Goal: Communication & Community: Share content

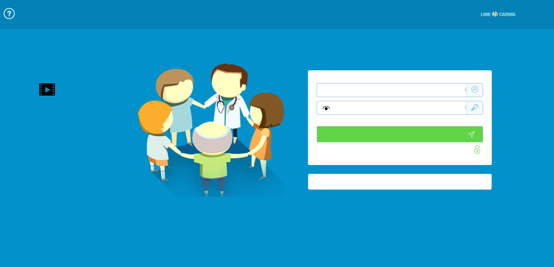
type input "התחבר עכשיו"
type input "עדיין לא? צור חשבון!"
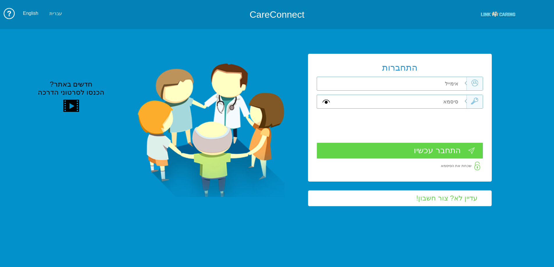
click at [431, 83] on input "text" at bounding box center [400, 83] width 131 height 13
type input "[EMAIL_ADDRESS][DOMAIN_NAME]"
click at [448, 105] on input "text" at bounding box center [400, 101] width 131 height 13
type input "S"
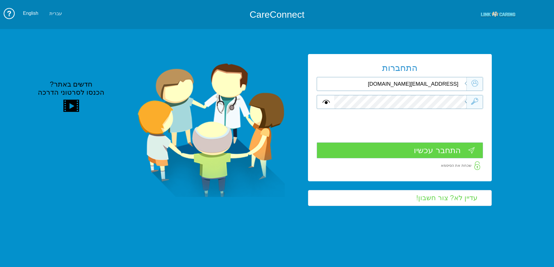
click at [420, 147] on input "התחבר עכשיו" at bounding box center [400, 150] width 166 height 16
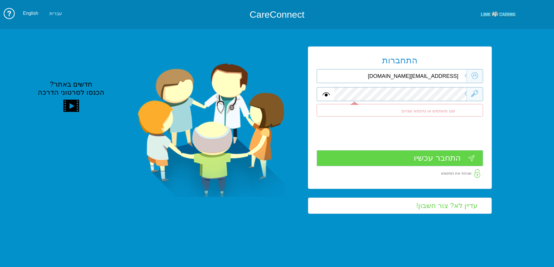
click at [385, 76] on input "[EMAIL_ADDRESS][DOMAIN_NAME]" at bounding box center [400, 75] width 131 height 13
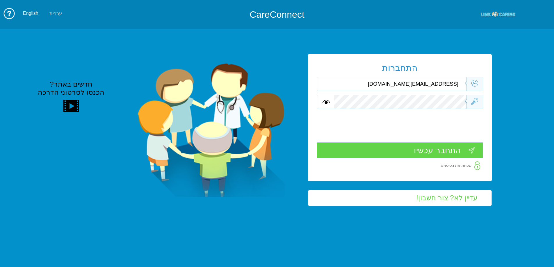
type input "[EMAIL_ADDRESS][DOMAIN_NAME]"
click at [444, 150] on input "התחבר עכשיו" at bounding box center [400, 150] width 166 height 16
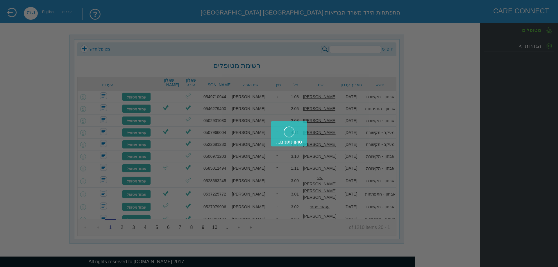
click at [366, 47] on div "טוען נתונים..." at bounding box center [279, 133] width 558 height 267
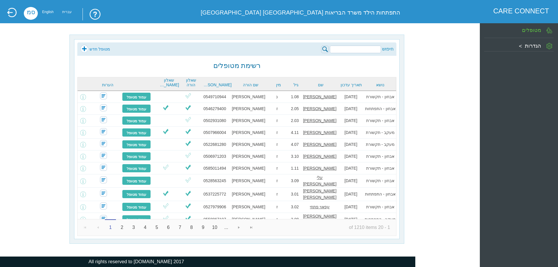
click at [366, 47] on input "search" at bounding box center [355, 50] width 51 height 8
type input "בן דוד אורי"
click at [324, 47] on img at bounding box center [325, 50] width 8 height 8
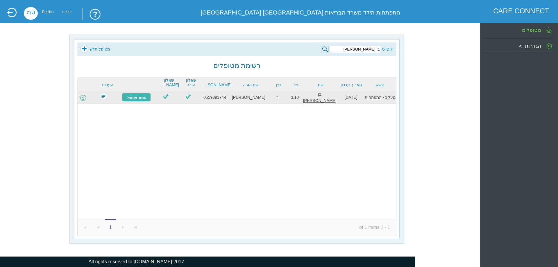
click at [85, 97] on span at bounding box center [83, 98] width 6 height 6
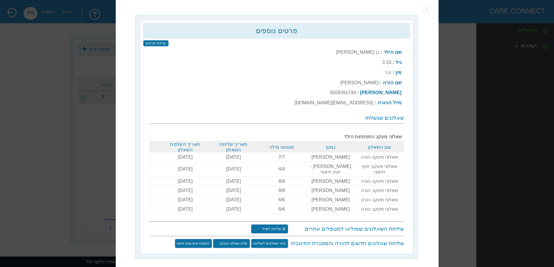
scroll to position [2, 0]
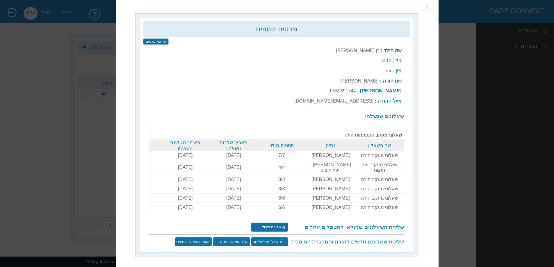
click at [275, 223] on input "@ שליחה למייל" at bounding box center [269, 227] width 37 height 9
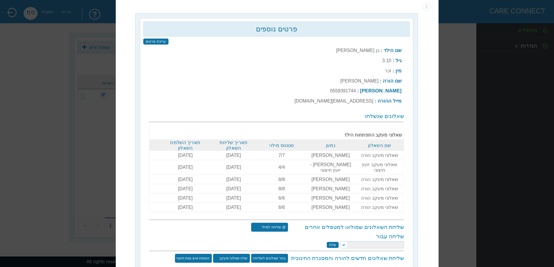
click at [343, 241] on select at bounding box center [372, 244] width 64 height 7
click at [345, 241] on select at bounding box center [372, 244] width 64 height 7
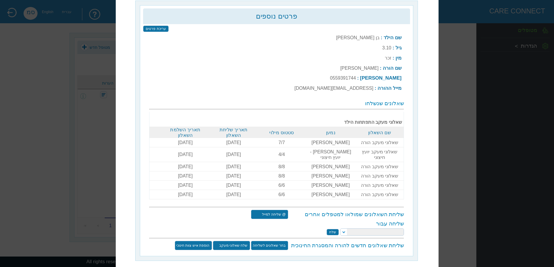
scroll to position [24, 0]
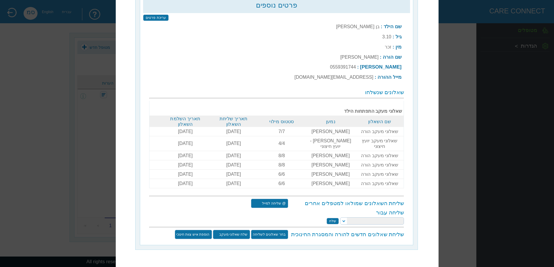
click at [345, 217] on select at bounding box center [372, 220] width 64 height 7
select select "[EMAIL_ADDRESS][DOMAIN_NAME]"
click at [341, 217] on select "הילה קרסנופולסקי יעל מאייר יאיר צדקה ורד מזרחי קרן מאייר לפידות טלי זק סמדר מוז…" at bounding box center [372, 220] width 64 height 7
click at [333, 218] on input "שלח" at bounding box center [332, 221] width 12 height 6
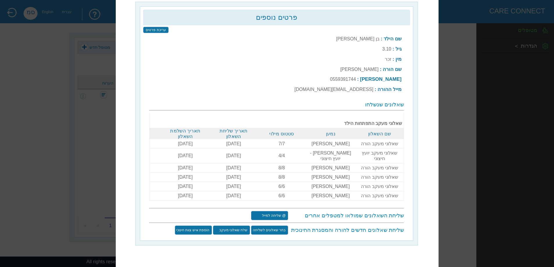
scroll to position [7, 0]
